Goal: Task Accomplishment & Management: Manage account settings

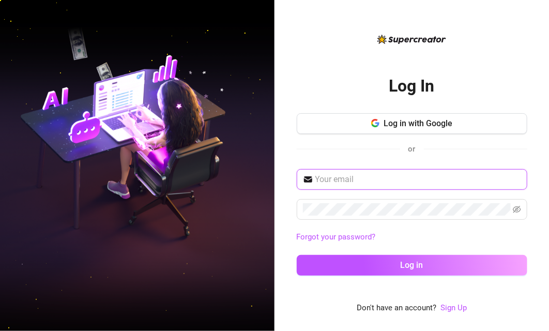
click at [359, 181] on input "text" at bounding box center [418, 179] width 206 height 12
click at [397, 179] on input "text" at bounding box center [418, 179] width 206 height 12
paste input "keepsassyph@yahoo.com"
type input "keepsassyph@yahoo.com"
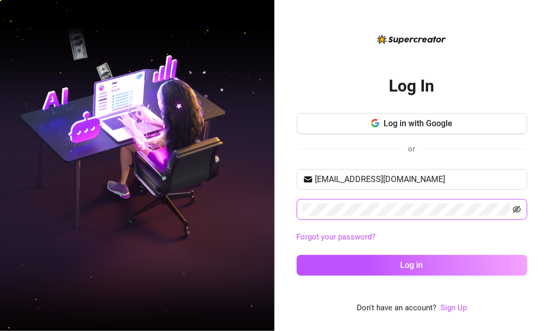
click at [517, 205] on icon "eye-invisible" at bounding box center [517, 209] width 8 height 8
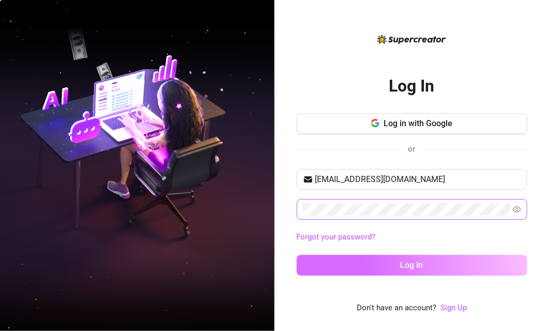
click at [391, 261] on button "Log in" at bounding box center [412, 265] width 230 height 21
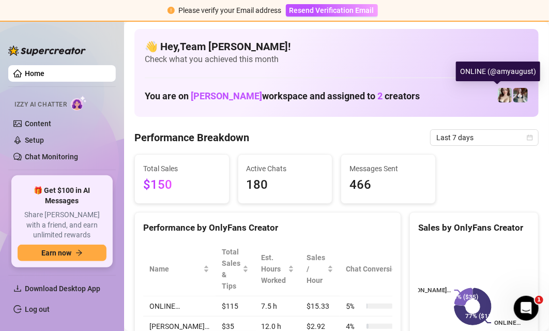
click at [498, 92] on img at bounding box center [505, 95] width 14 height 14
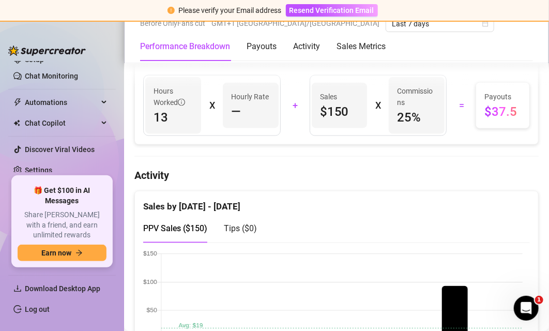
scroll to position [465, 0]
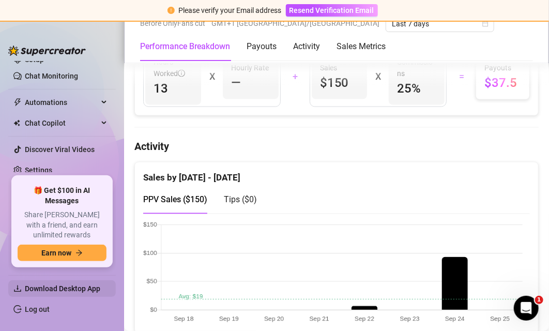
click at [57, 285] on span "Download Desktop App" at bounding box center [62, 288] width 75 height 8
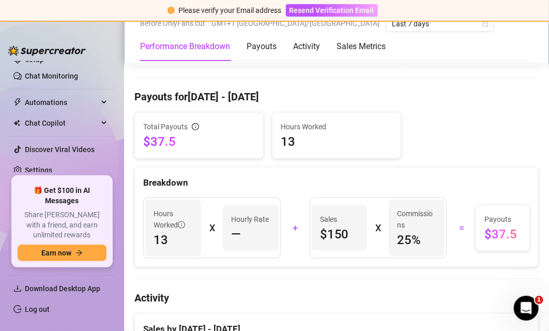
scroll to position [258, 0]
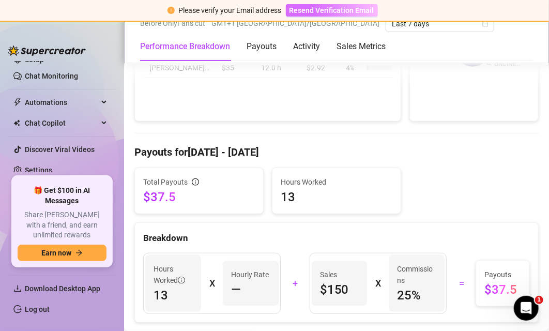
click at [326, 10] on span "Resend Verification Email" at bounding box center [331, 10] width 85 height 8
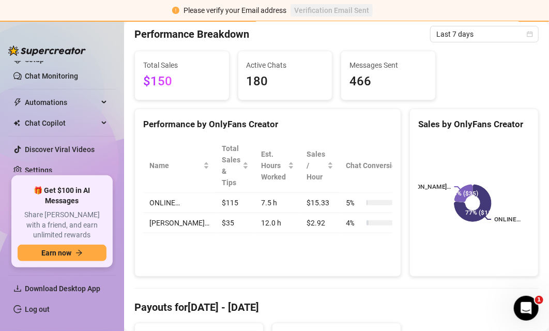
scroll to position [0, 0]
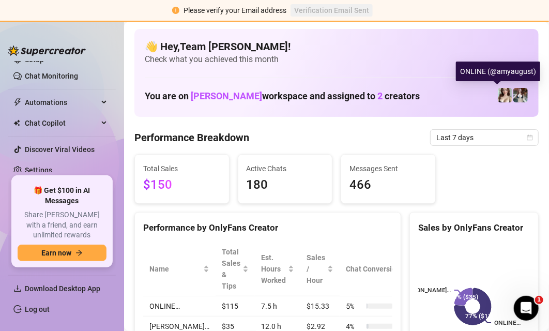
click at [498, 94] on img at bounding box center [505, 95] width 14 height 14
click at [498, 90] on img at bounding box center [505, 95] width 14 height 14
click at [498, 96] on img at bounding box center [505, 95] width 14 height 14
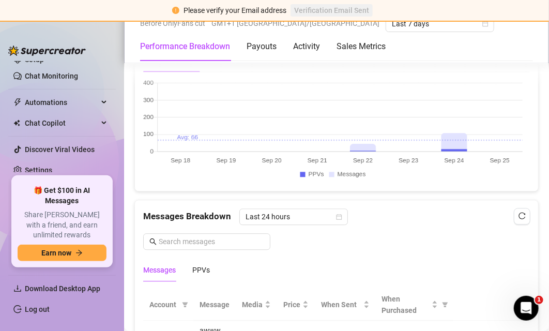
scroll to position [930, 0]
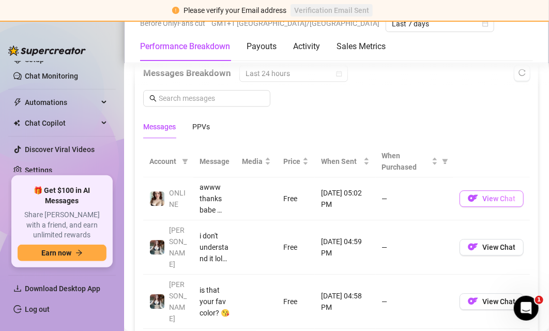
click at [485, 198] on span "View Chat" at bounding box center [498, 198] width 33 height 8
click at [492, 201] on button "View Chat" at bounding box center [491, 198] width 64 height 17
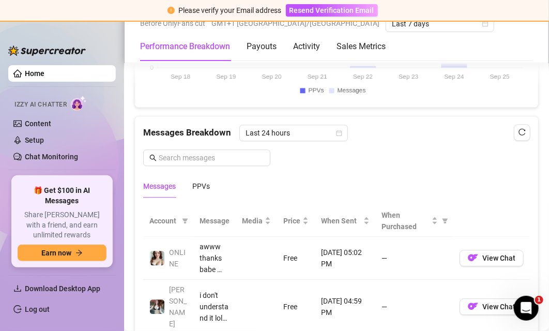
scroll to position [930, 0]
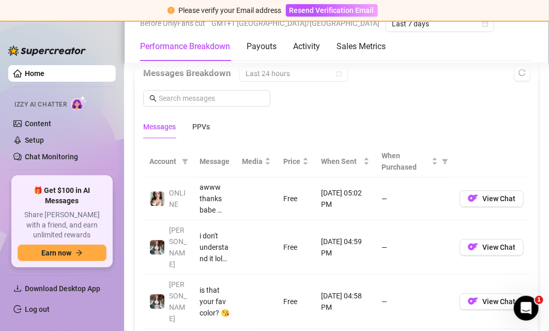
click at [319, 105] on div "Messages Breakdown Last 24 hours Messages PPVs" at bounding box center [336, 101] width 386 height 73
click at [43, 11] on div "Please verify your Email address Resend Verification Email" at bounding box center [274, 11] width 549 height 22
click at [89, 6] on div "Please verify your Email address Resend Verification Email" at bounding box center [274, 11] width 549 height 22
click at [98, 37] on div "Home Izzy AI Chatter Content Setup Chat Monitoring Automations Chat Copilot Dis…" at bounding box center [61, 175] width 107 height 291
